Goal: Task Accomplishment & Management: Use online tool/utility

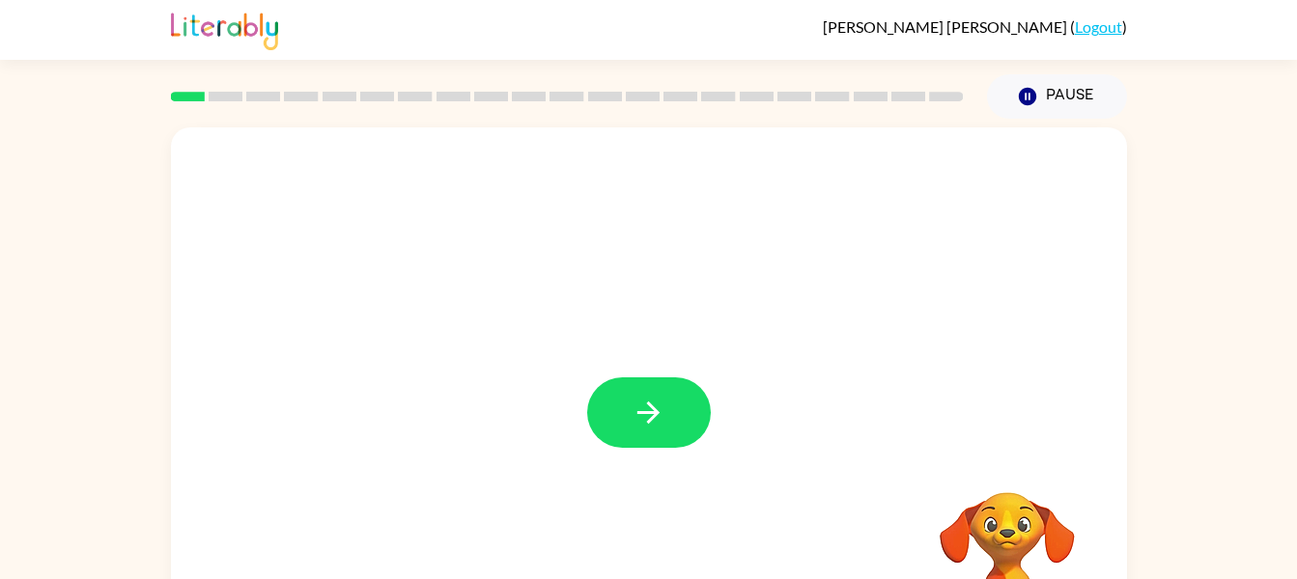
click at [650, 409] on icon "button" at bounding box center [649, 413] width 34 height 34
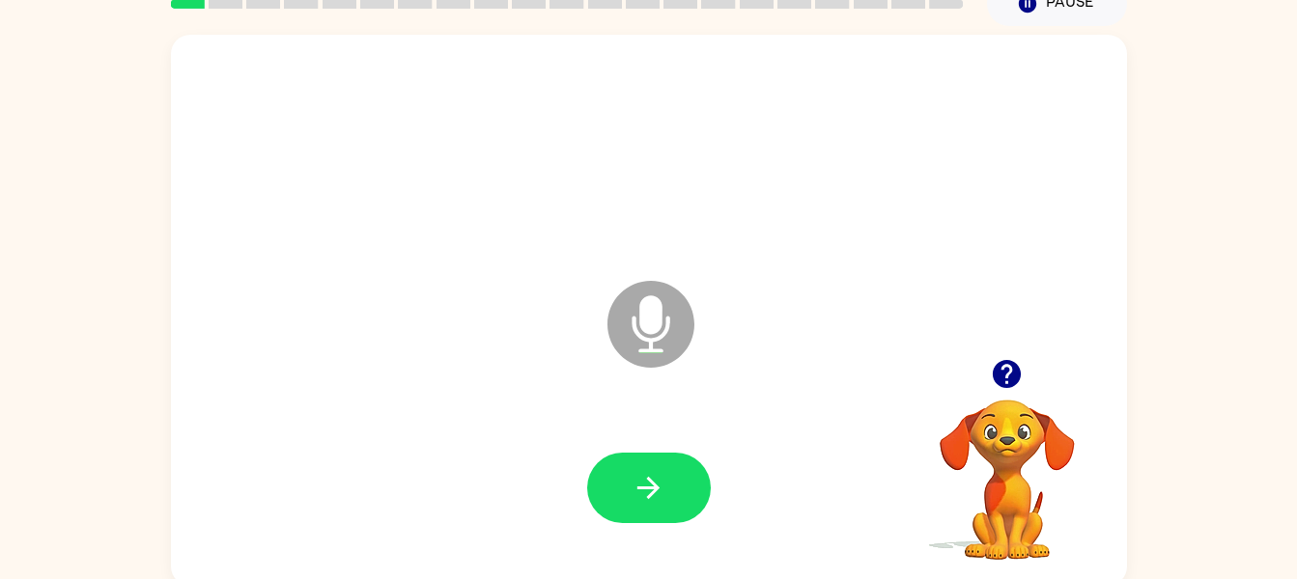
scroll to position [99, 0]
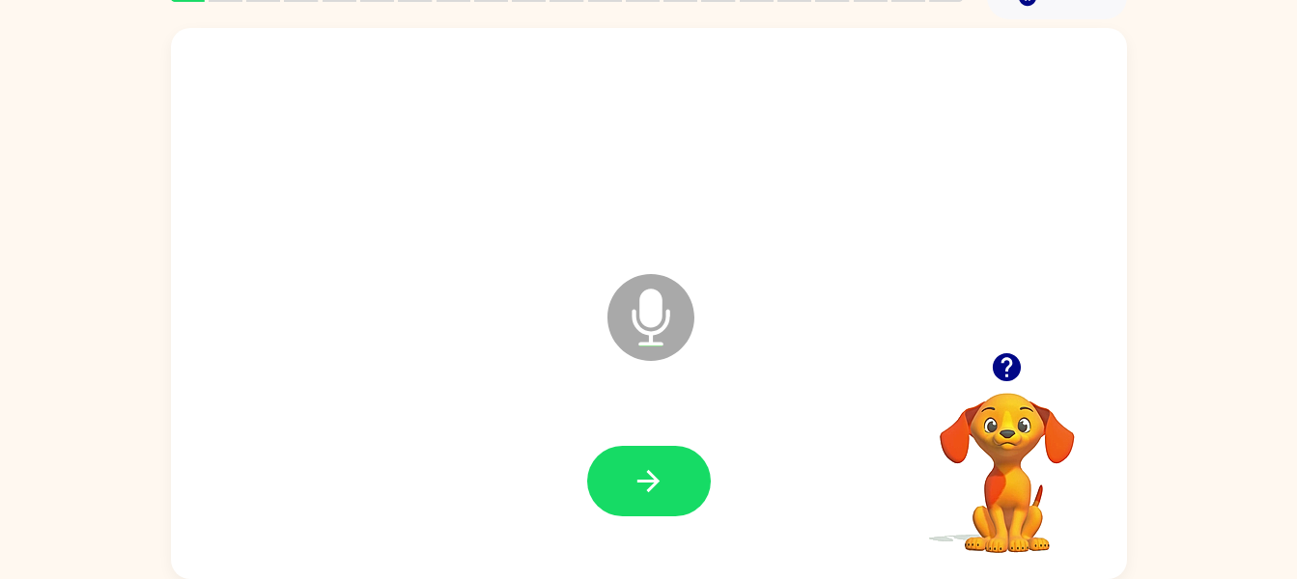
click at [650, 325] on icon "Microphone The Microphone is here when it is your turn to talk" at bounding box center [748, 341] width 290 height 145
click at [659, 319] on icon "Microphone The Microphone is here when it is your turn to talk" at bounding box center [748, 341] width 290 height 145
click at [140, 297] on div "Microphone The Microphone is here when it is your turn to talk Your browser mus…" at bounding box center [648, 299] width 1297 height 560
click at [1066, 181] on div at bounding box center [649, 146] width 918 height 158
click at [651, 499] on button "button" at bounding box center [649, 481] width 124 height 71
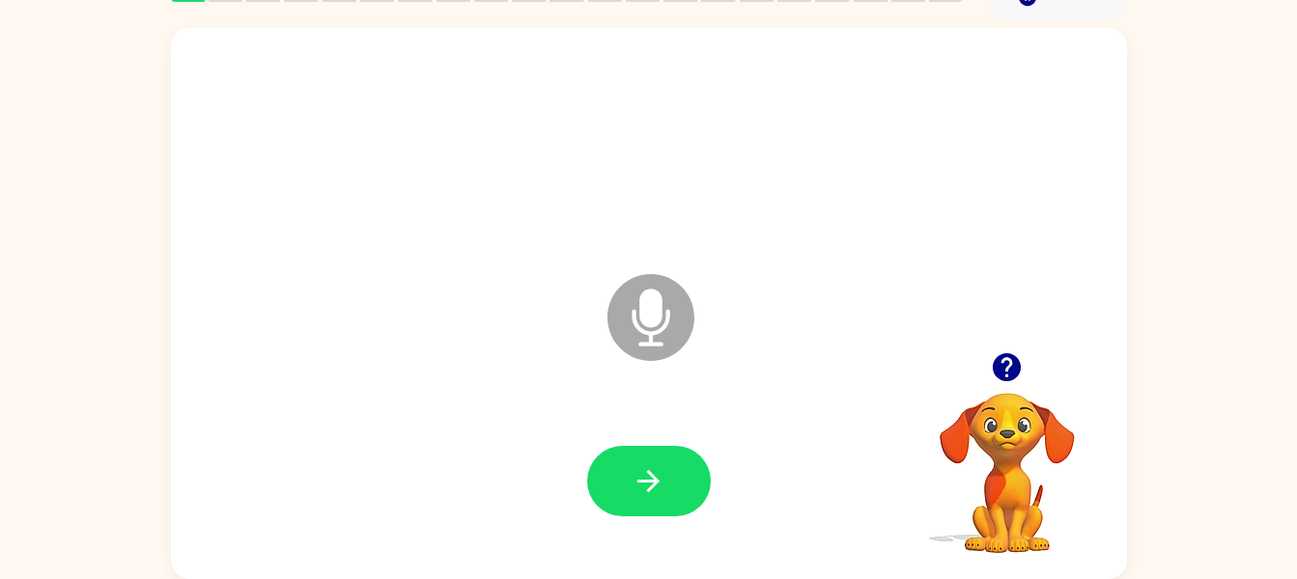
click at [653, 318] on icon "Microphone The Microphone is here when it is your turn to talk" at bounding box center [748, 341] width 290 height 145
click at [655, 336] on icon at bounding box center [650, 317] width 87 height 87
click at [645, 482] on icon "button" at bounding box center [648, 481] width 22 height 22
click at [1008, 365] on icon "button" at bounding box center [1007, 367] width 28 height 28
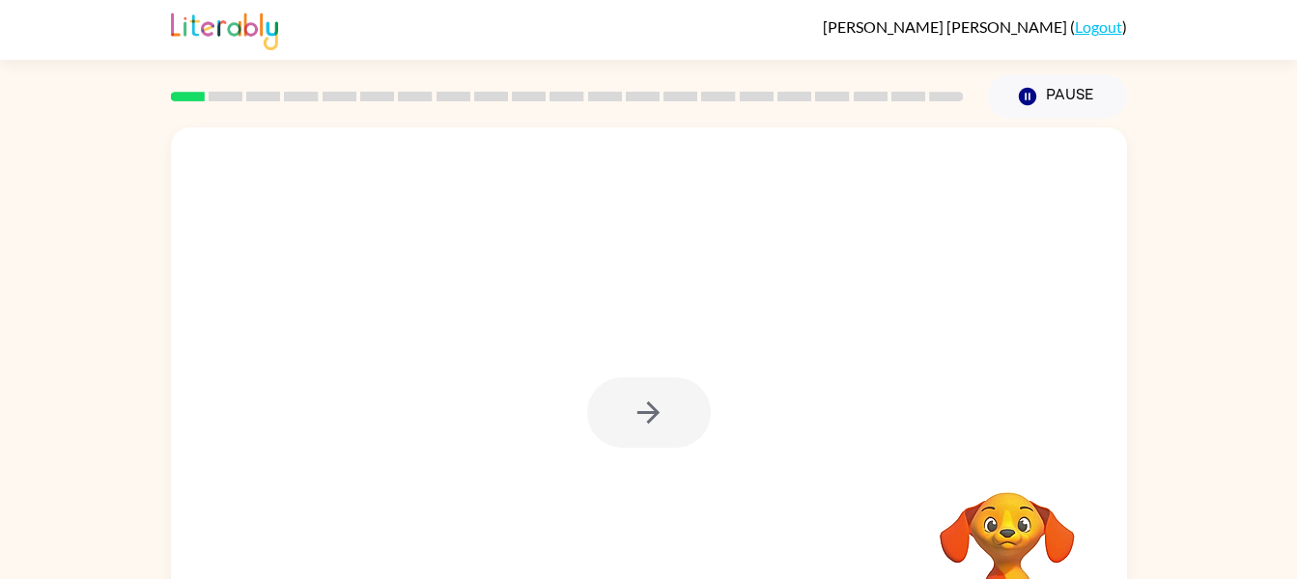
scroll to position [99, 0]
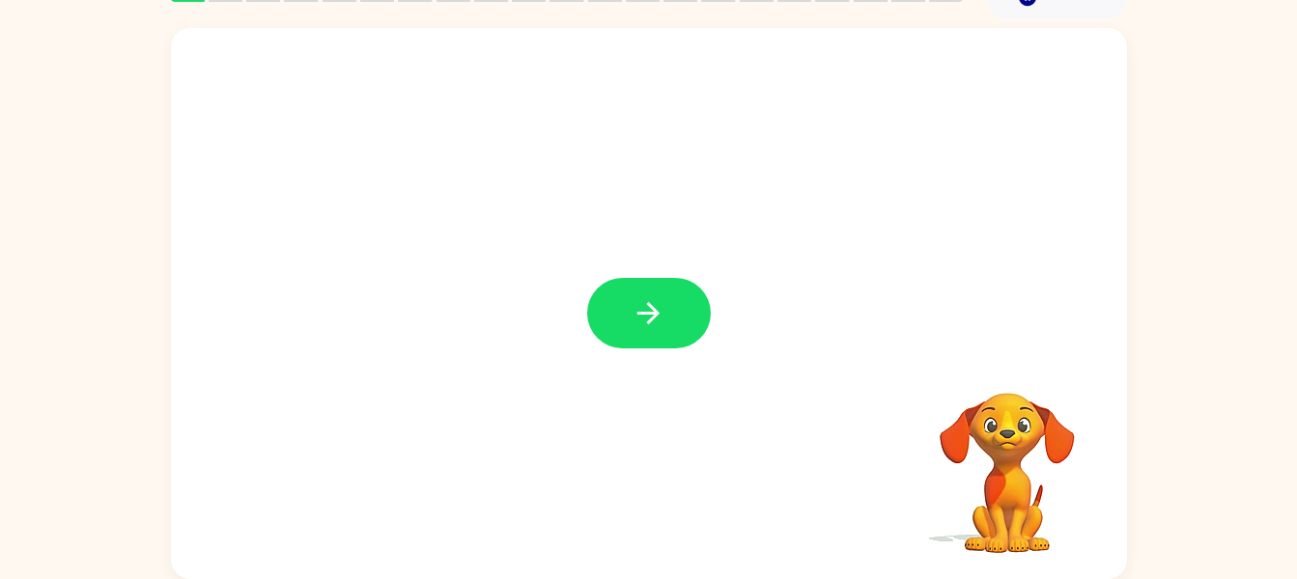
click at [657, 323] on icon "button" at bounding box center [649, 314] width 34 height 34
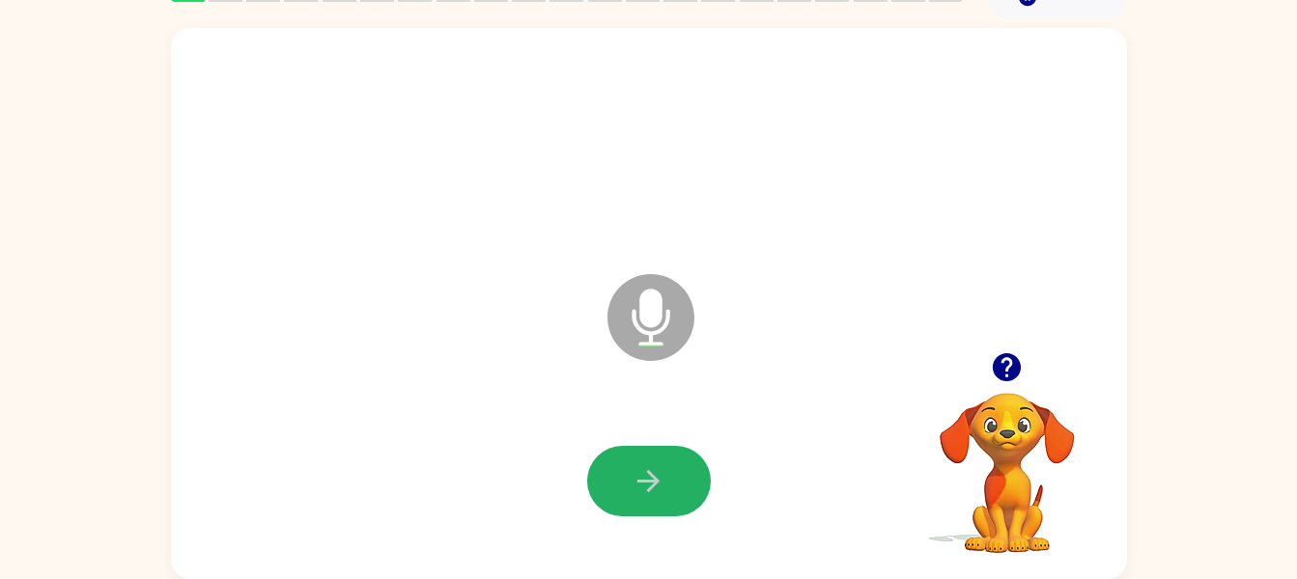
click at [662, 505] on button "button" at bounding box center [649, 481] width 124 height 71
click at [655, 347] on icon at bounding box center [650, 317] width 87 height 87
click at [655, 349] on icon at bounding box center [650, 317] width 87 height 87
click at [636, 460] on button "button" at bounding box center [649, 481] width 124 height 71
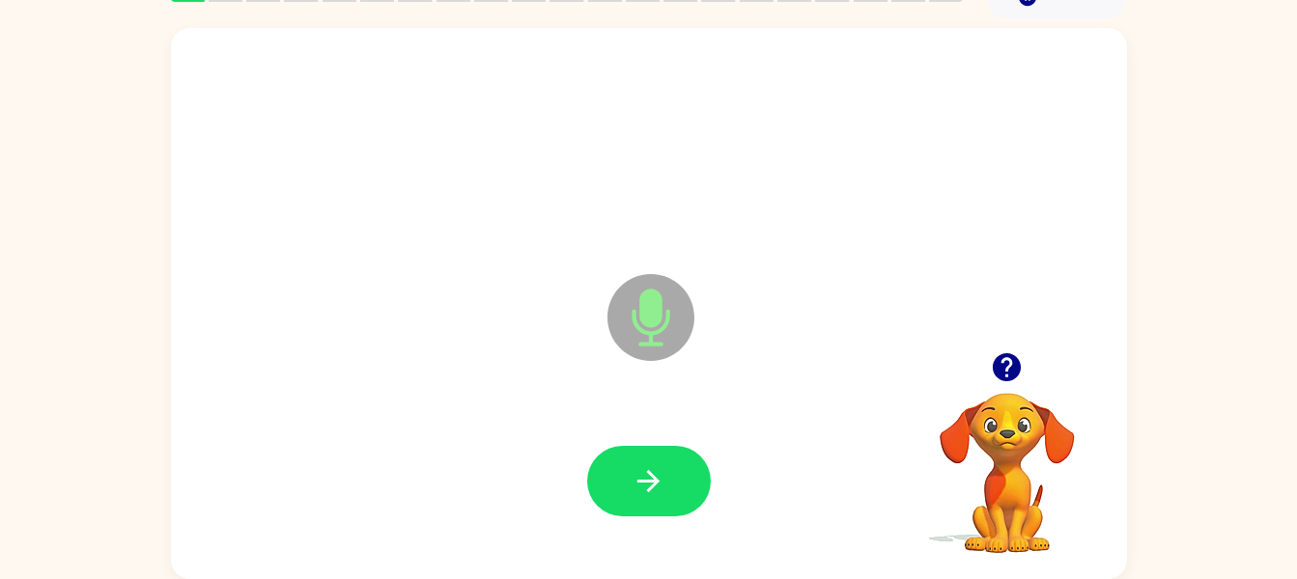
click at [645, 334] on icon "Microphone The Microphone is here when it is your turn to talk" at bounding box center [748, 341] width 290 height 145
click at [674, 454] on button "button" at bounding box center [649, 481] width 124 height 71
click at [645, 344] on icon "Microphone The Microphone is here when it is your turn to talk" at bounding box center [748, 341] width 290 height 145
click at [683, 477] on button "button" at bounding box center [649, 481] width 124 height 71
click at [592, 479] on button "button" at bounding box center [649, 481] width 124 height 71
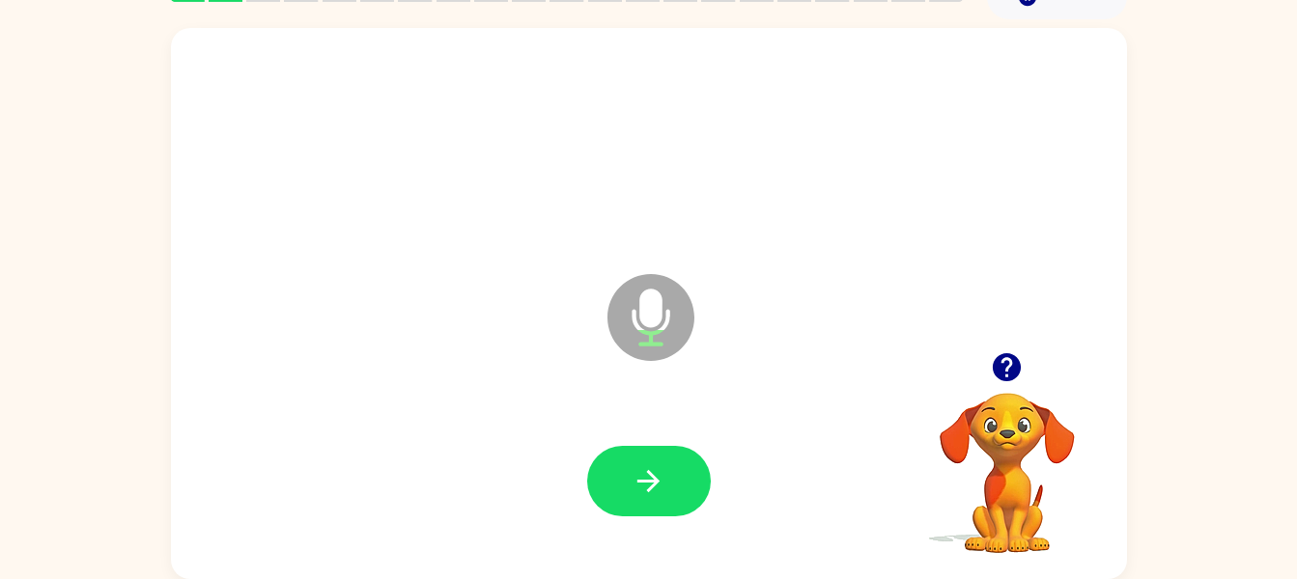
click at [664, 500] on button "button" at bounding box center [649, 481] width 124 height 71
click at [675, 462] on button "button" at bounding box center [649, 481] width 124 height 71
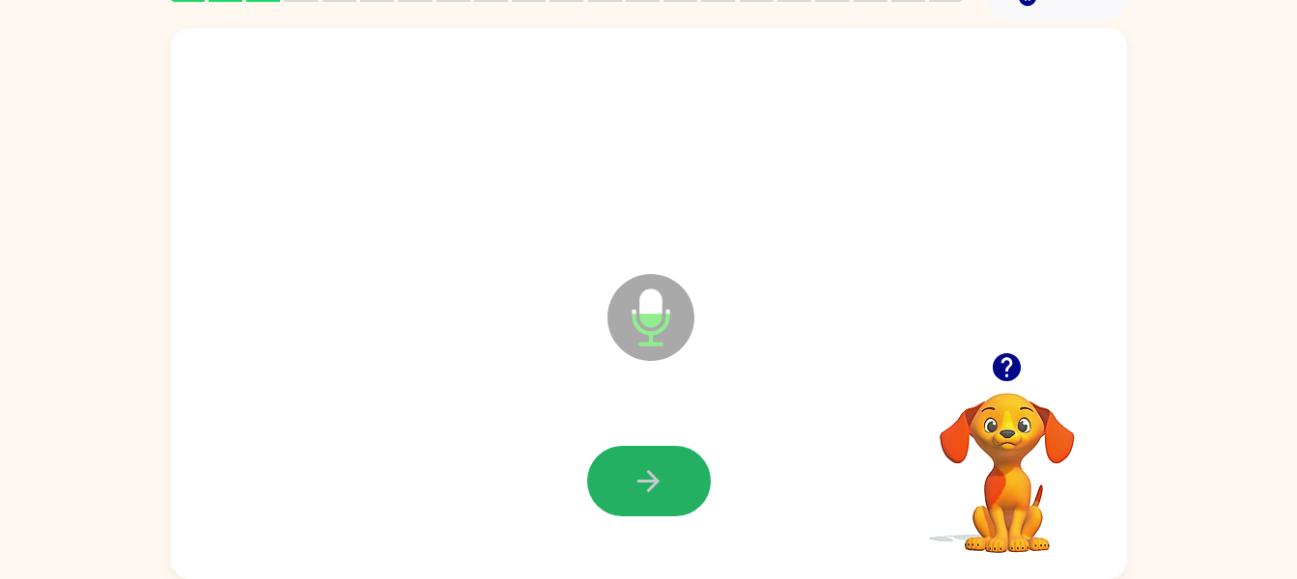
click at [615, 459] on button "button" at bounding box center [649, 481] width 124 height 71
click at [640, 442] on div at bounding box center [649, 482] width 918 height 158
drag, startPoint x: 646, startPoint y: 501, endPoint x: 645, endPoint y: 489, distance: 12.6
click at [645, 489] on button "button" at bounding box center [649, 481] width 124 height 71
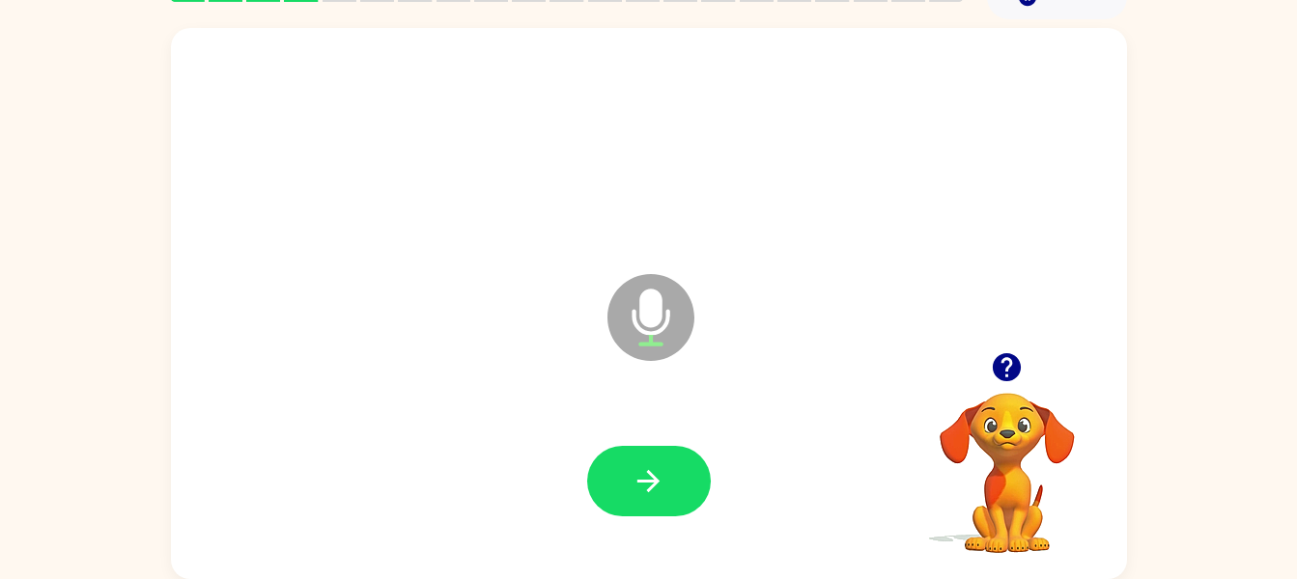
click at [665, 466] on button "button" at bounding box center [649, 481] width 124 height 71
click at [641, 469] on icon "button" at bounding box center [649, 482] width 34 height 34
click at [662, 311] on icon "Microphone The Microphone is here when it is your turn to talk" at bounding box center [748, 341] width 290 height 145
click at [722, 435] on div at bounding box center [649, 482] width 918 height 158
click at [676, 450] on button "button" at bounding box center [649, 481] width 124 height 71
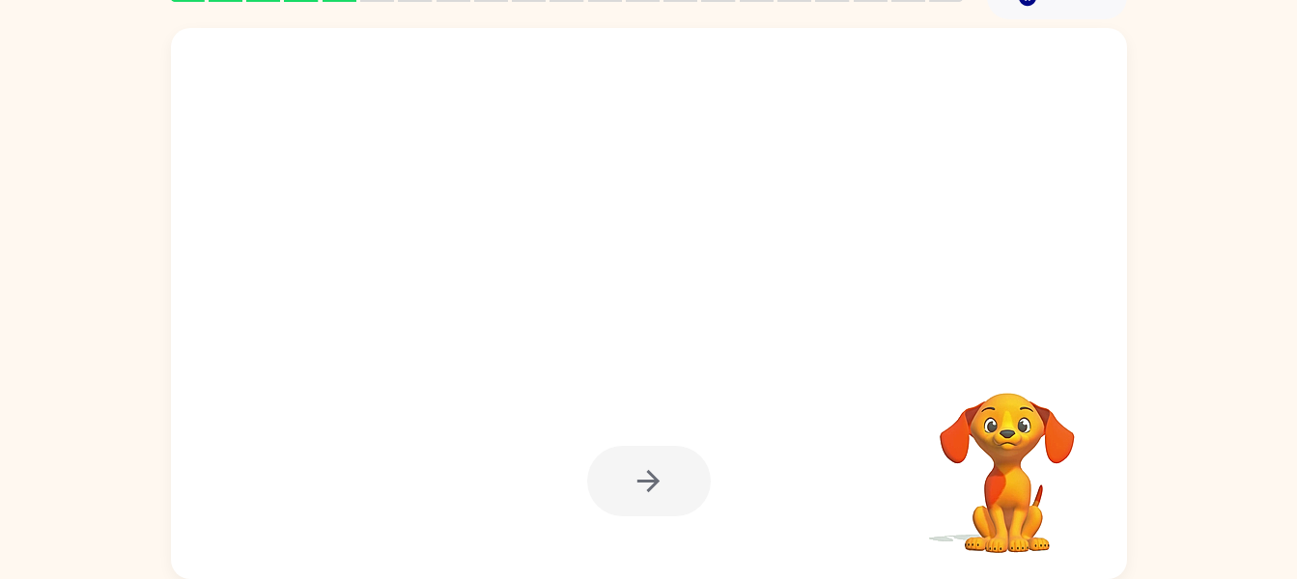
click at [704, 425] on div at bounding box center [649, 482] width 918 height 158
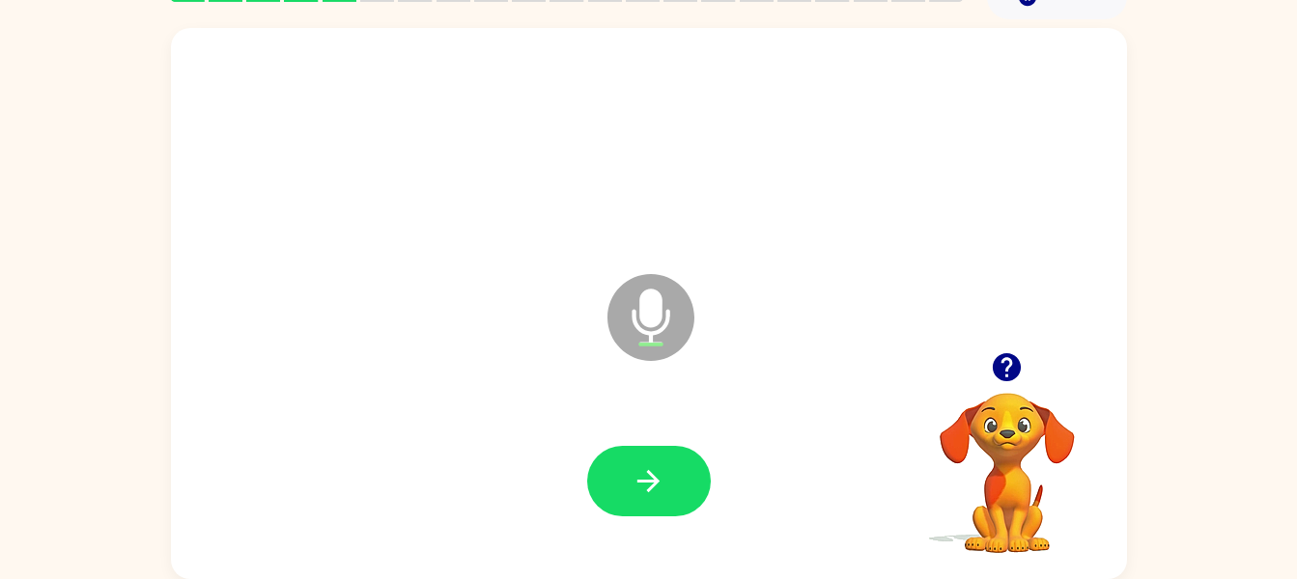
click at [652, 479] on icon "button" at bounding box center [649, 482] width 34 height 34
click at [639, 522] on div at bounding box center [649, 482] width 918 height 158
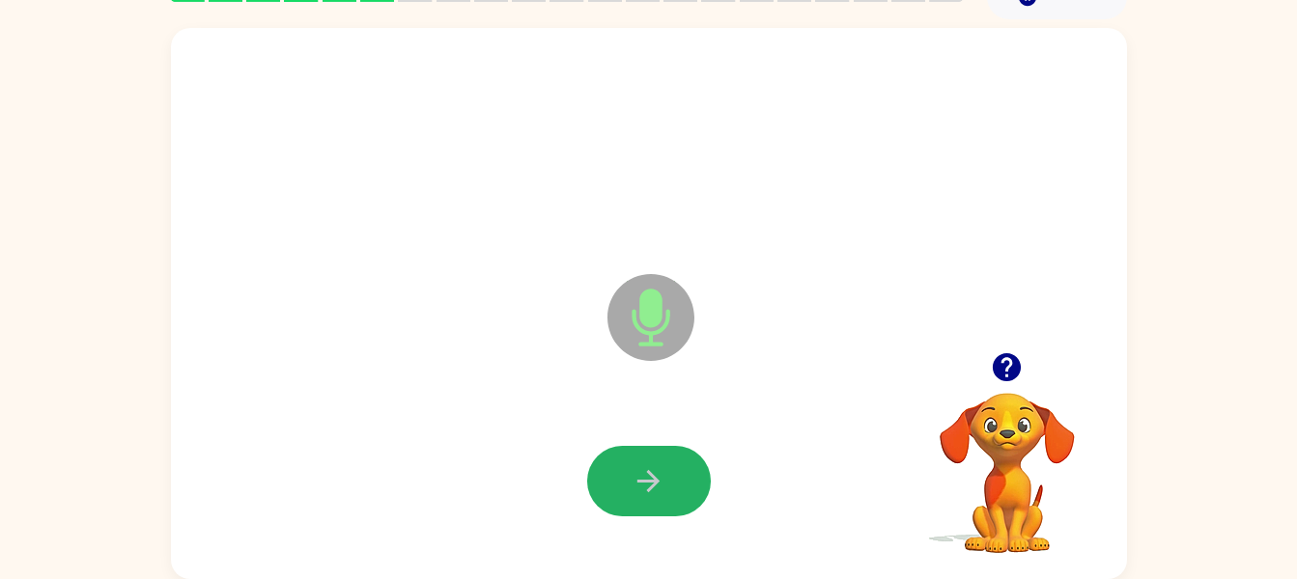
click at [657, 474] on icon "button" at bounding box center [649, 482] width 34 height 34
click at [658, 482] on icon "button" at bounding box center [648, 481] width 22 height 22
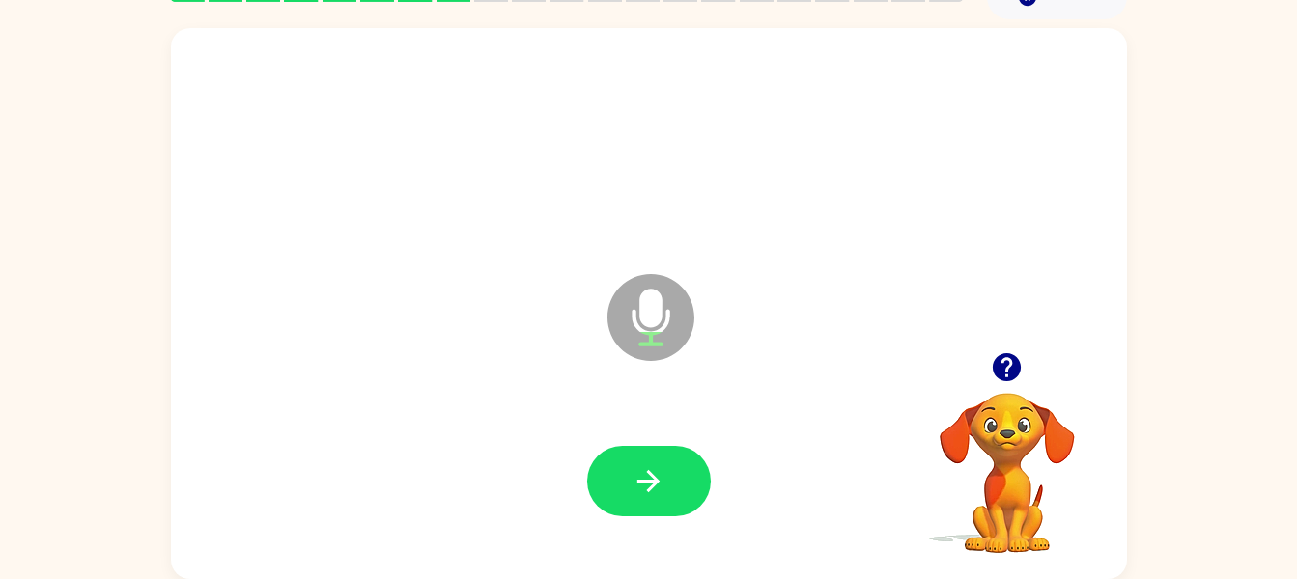
click at [664, 489] on icon "button" at bounding box center [649, 482] width 34 height 34
